Goal: Task Accomplishment & Management: Complete application form

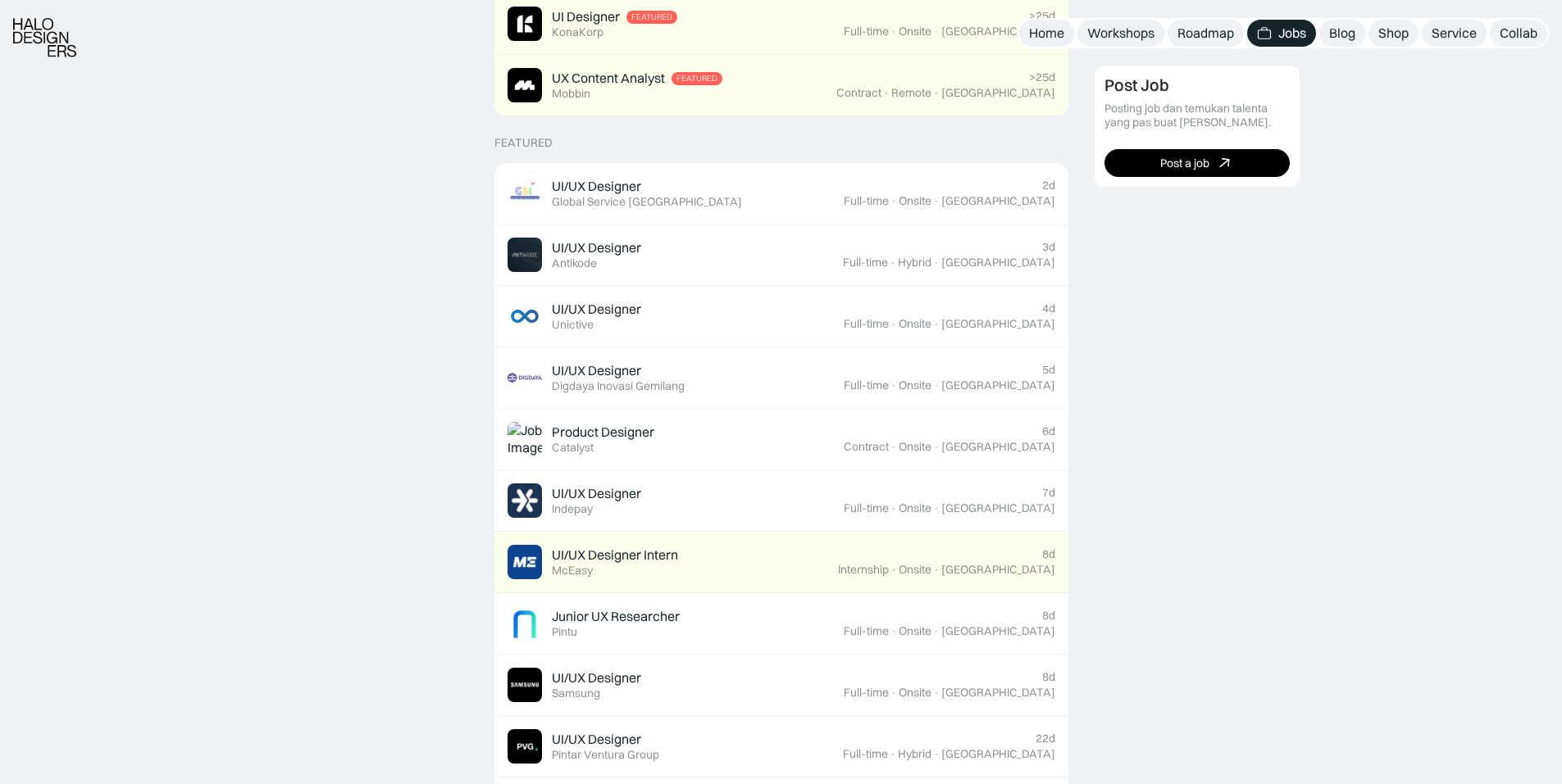
scroll to position [546, 0]
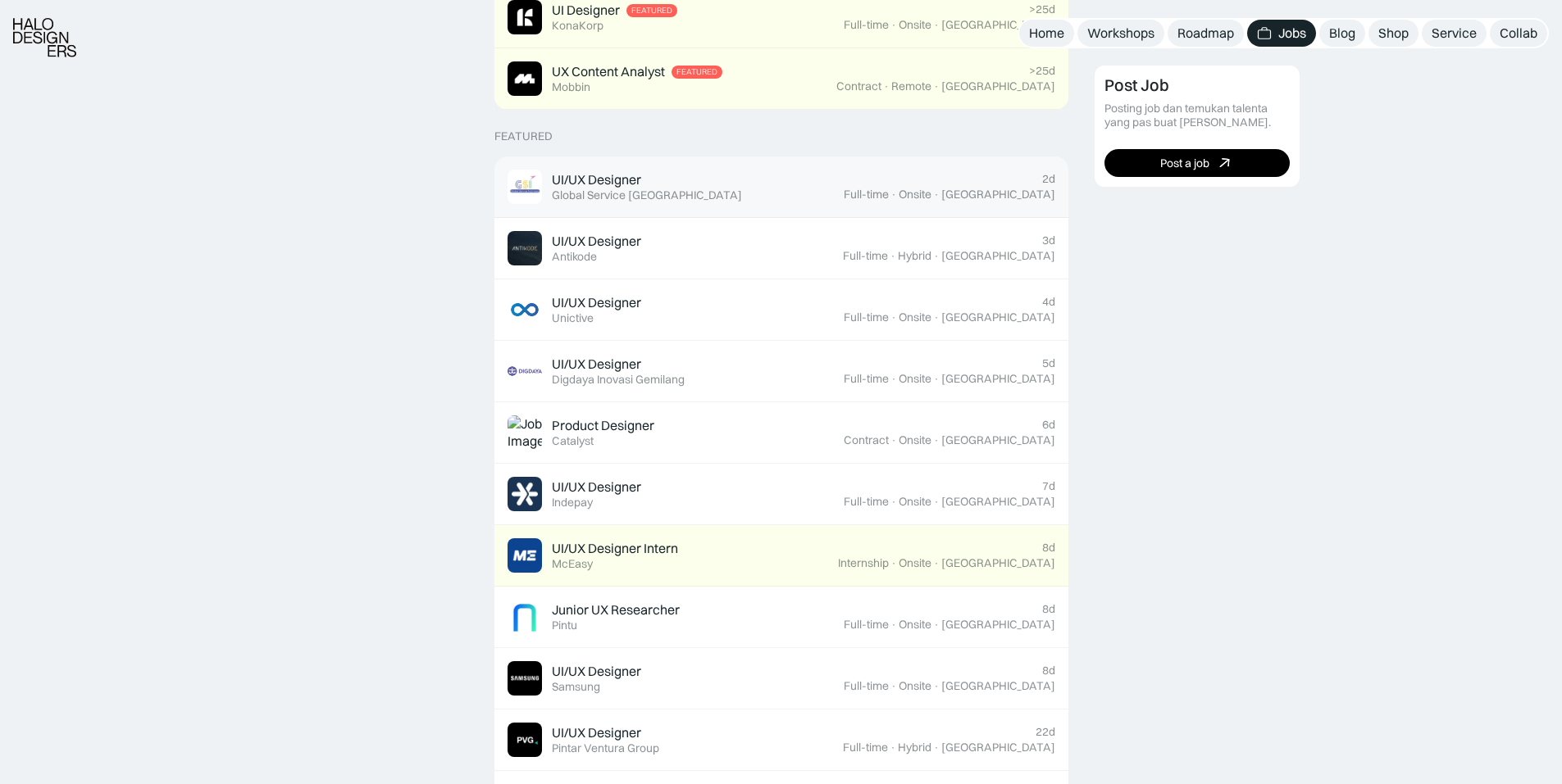
click at [667, 194] on div "Global Service [GEOGRAPHIC_DATA]" at bounding box center [647, 195] width 190 height 14
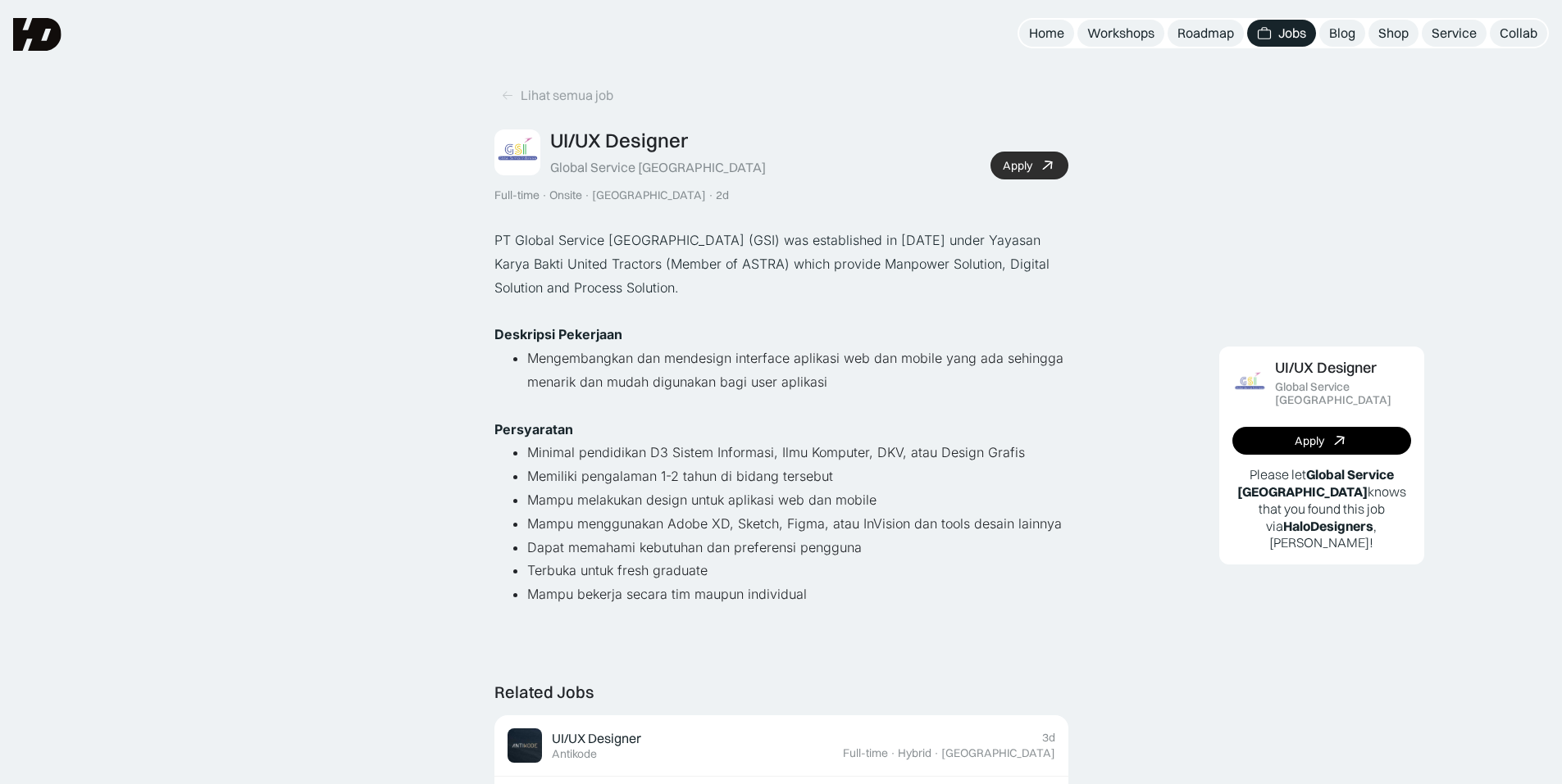
click at [1043, 167] on icon at bounding box center [1047, 166] width 24 height 24
click at [1041, 170] on icon at bounding box center [1047, 166] width 24 height 24
click at [520, 95] on div "Lihat semua job" at bounding box center [567, 96] width 92 height 17
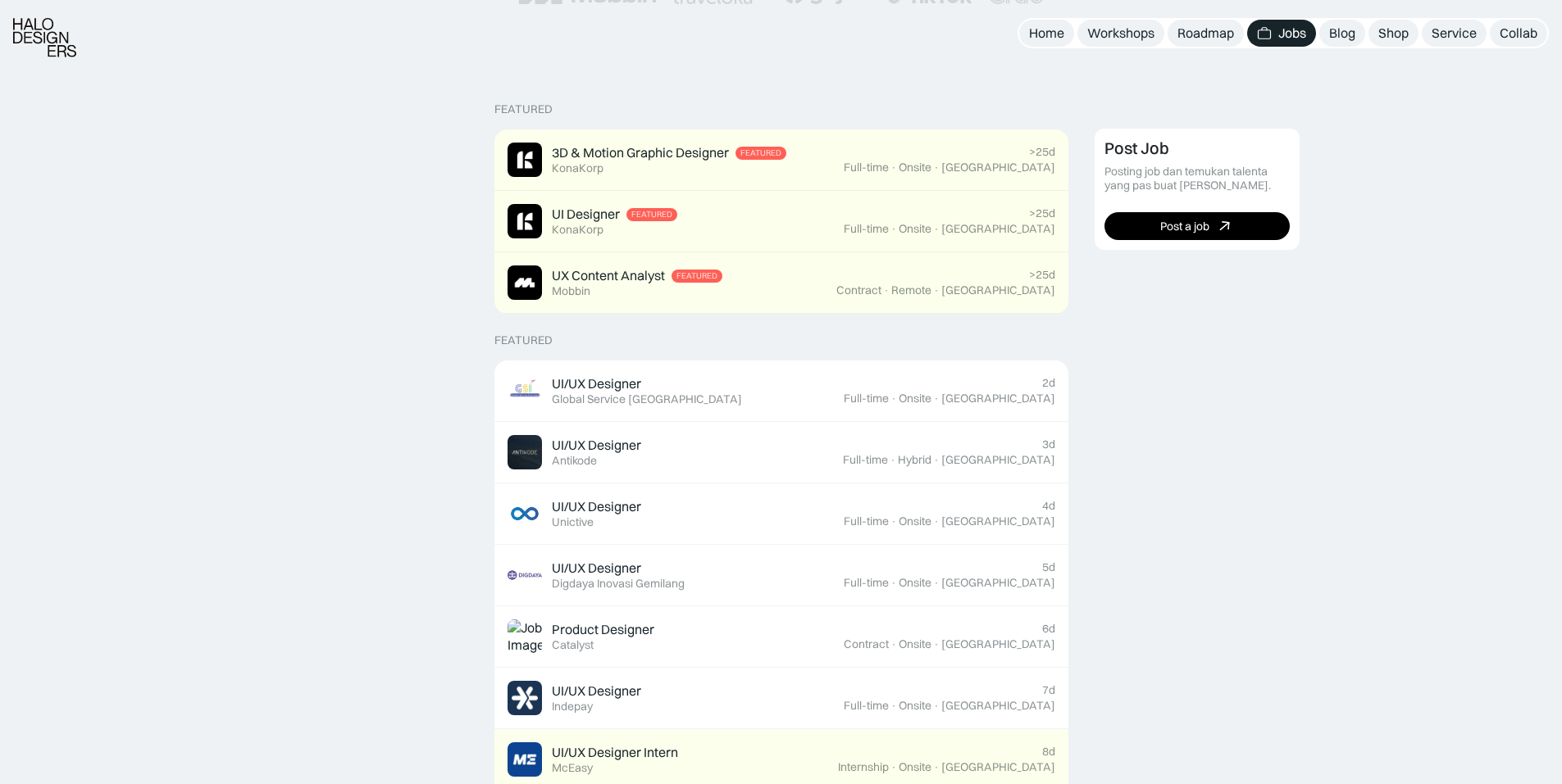
scroll to position [546, 0]
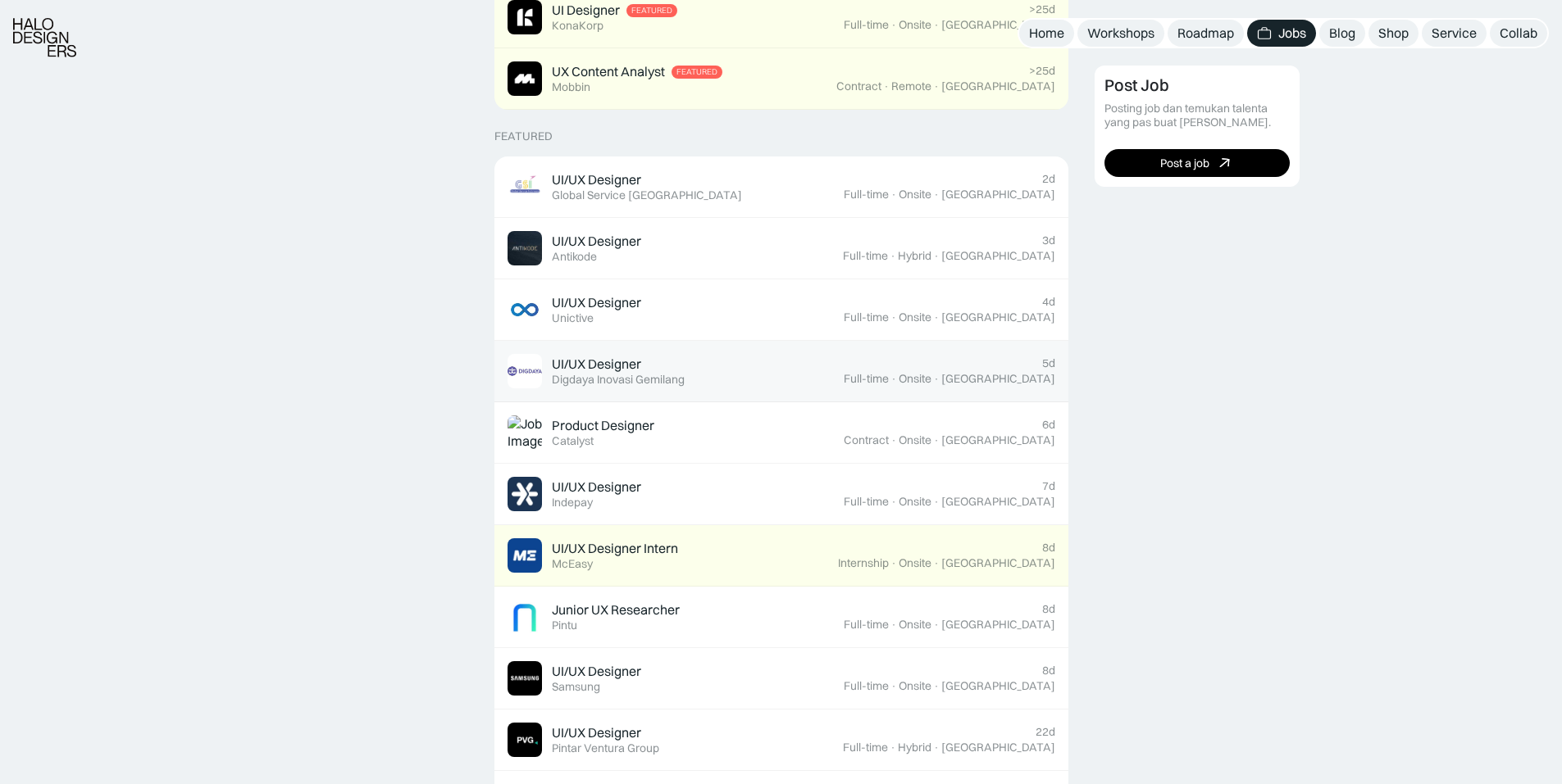
click at [615, 377] on div "Digdaya Inovasi Gemilang" at bounding box center [618, 380] width 132 height 14
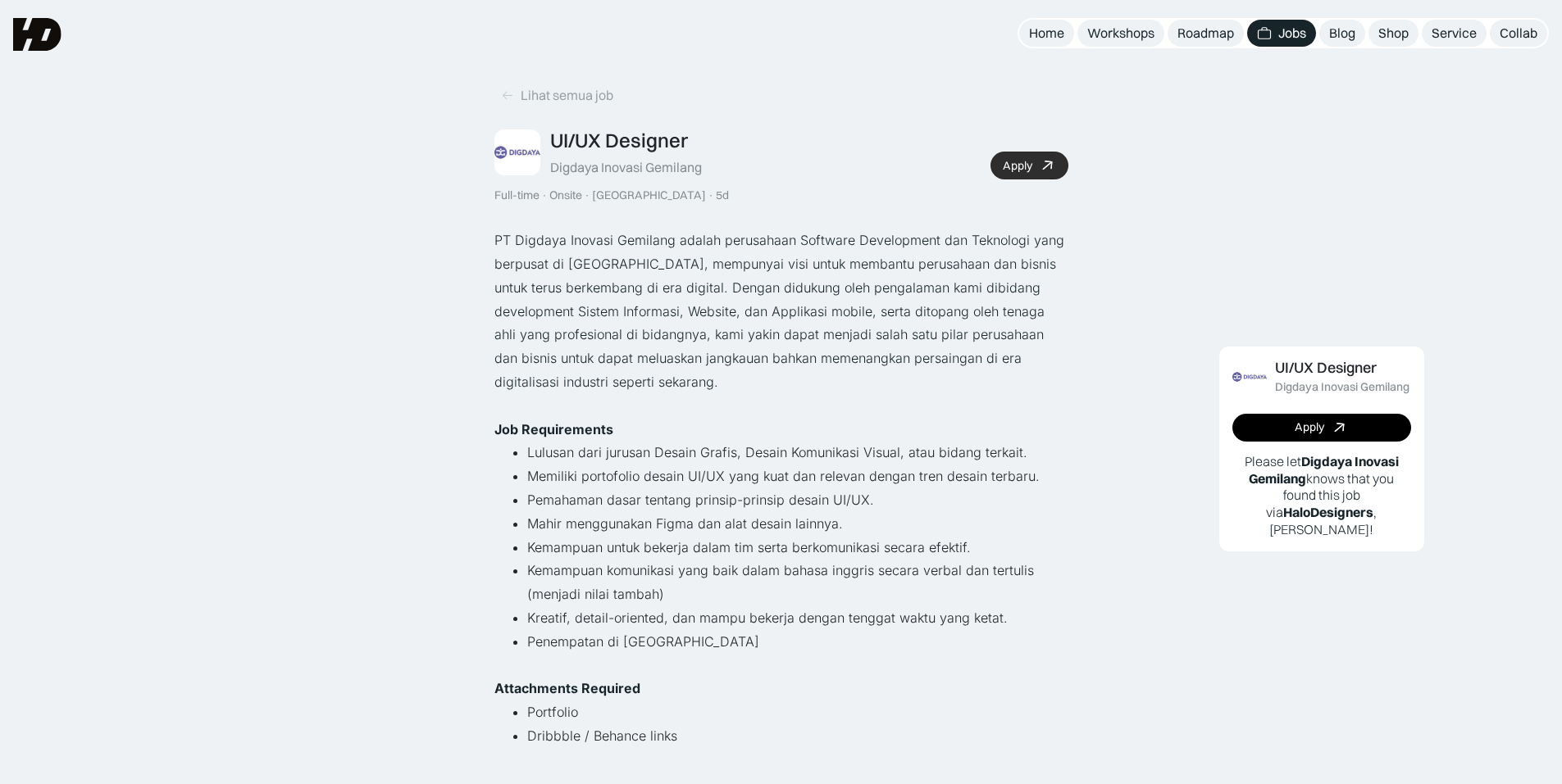
click at [1013, 169] on div "Apply" at bounding box center [1017, 166] width 30 height 14
click at [524, 90] on div "Lihat semua job" at bounding box center [567, 96] width 92 height 17
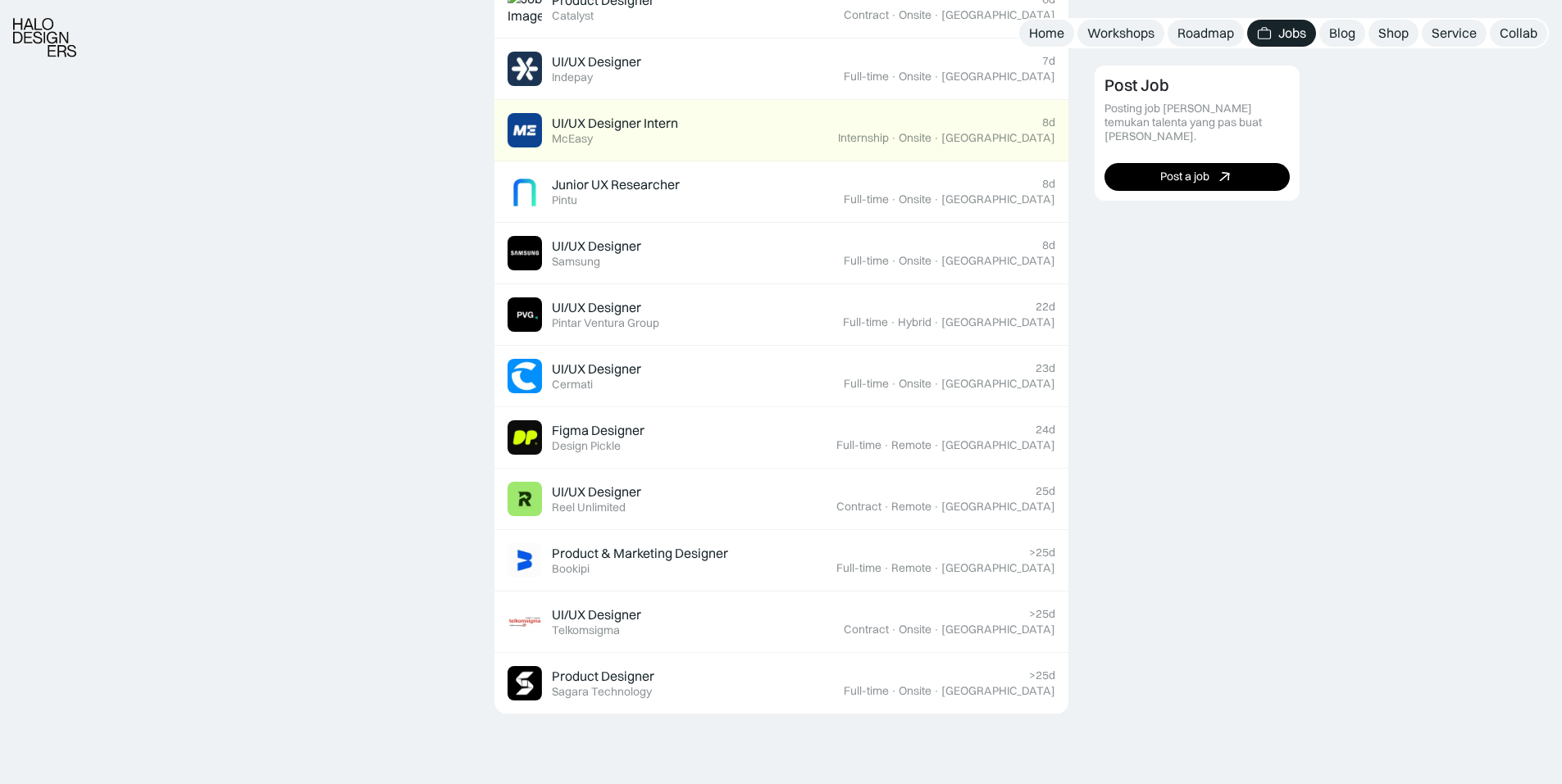
scroll to position [983, 0]
